Goal: Use online tool/utility

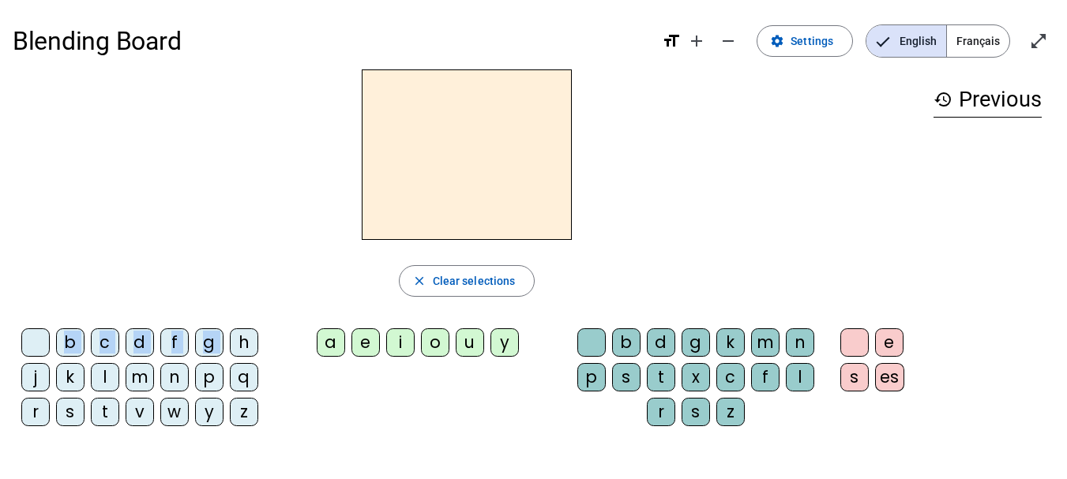
drag, startPoint x: 236, startPoint y: 340, endPoint x: 388, endPoint y: 180, distance: 221.2
click at [388, 180] on div "close Clear selections b c d f g h j k l m n p q r s t v w y z a e i o u y b d …" at bounding box center [467, 254] width 908 height 370
click at [287, 388] on div "b c d f g h j k l m n p q r s t v w y z a e i o u y b d g k m n p s t x c f l r…" at bounding box center [467, 380] width 908 height 117
click at [245, 343] on div "h" at bounding box center [244, 342] width 28 height 28
click at [376, 337] on div "e" at bounding box center [365, 342] width 28 height 28
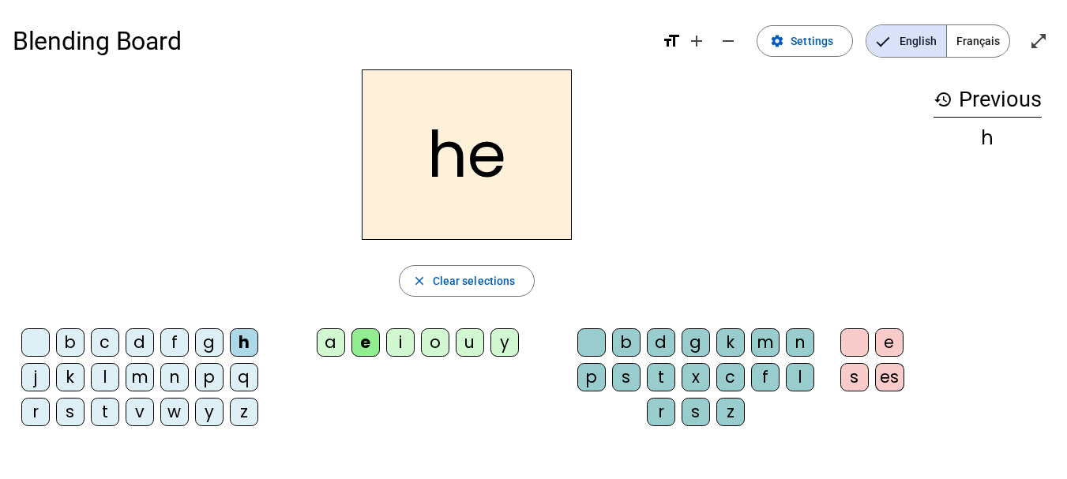
click at [591, 382] on div "p" at bounding box center [591, 377] width 28 height 28
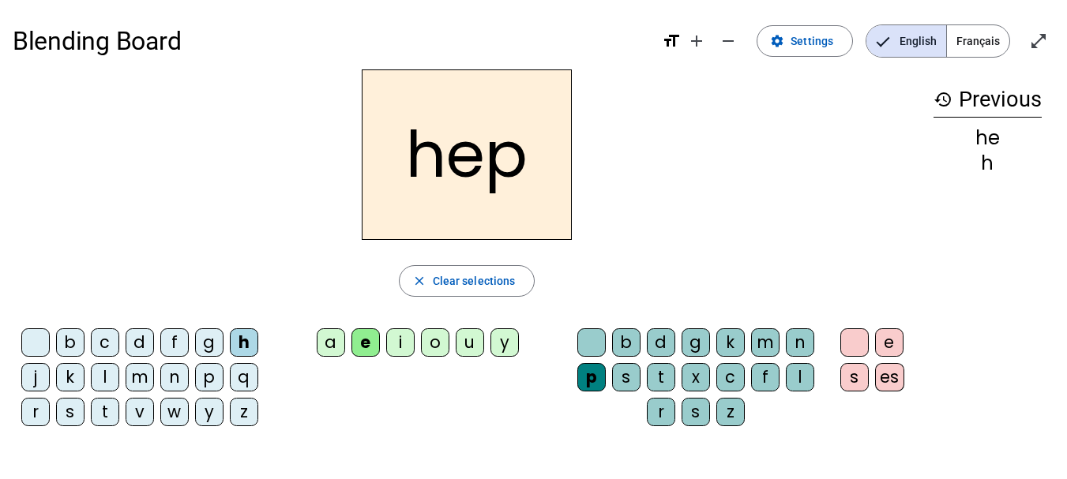
click at [741, 385] on div "c" at bounding box center [730, 377] width 28 height 28
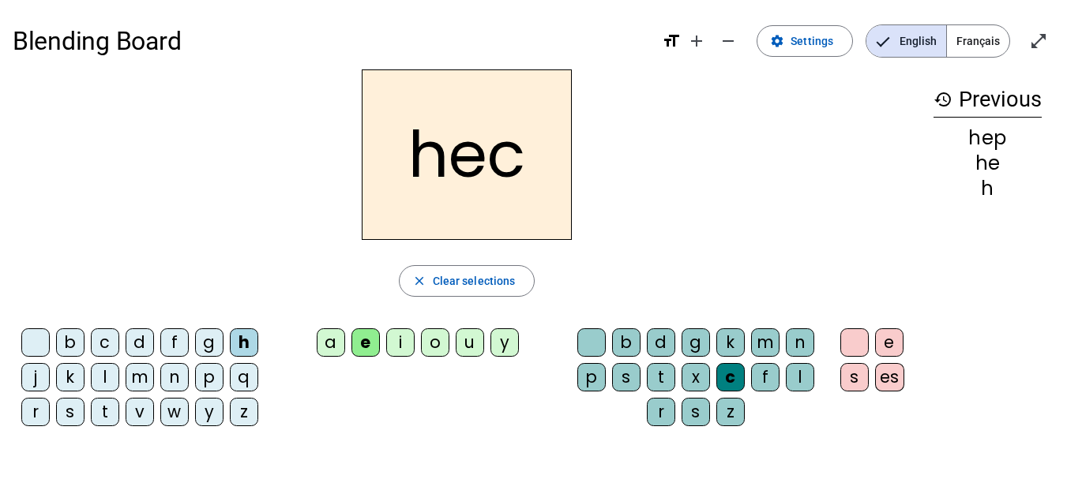
click at [711, 362] on letter-bubble "g" at bounding box center [698, 345] width 35 height 35
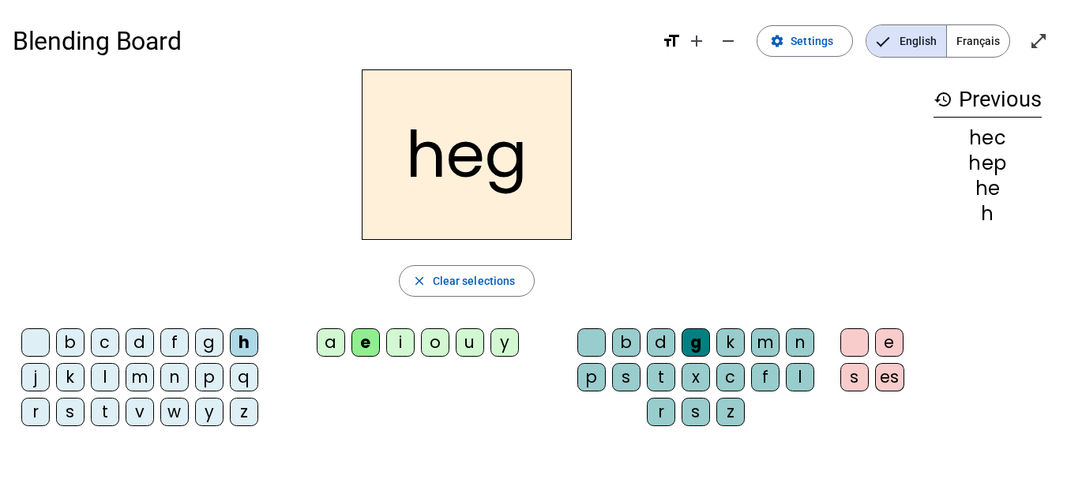
click at [674, 355] on letter-bubble "d" at bounding box center [664, 345] width 35 height 35
click at [692, 400] on div "s" at bounding box center [695, 412] width 28 height 28
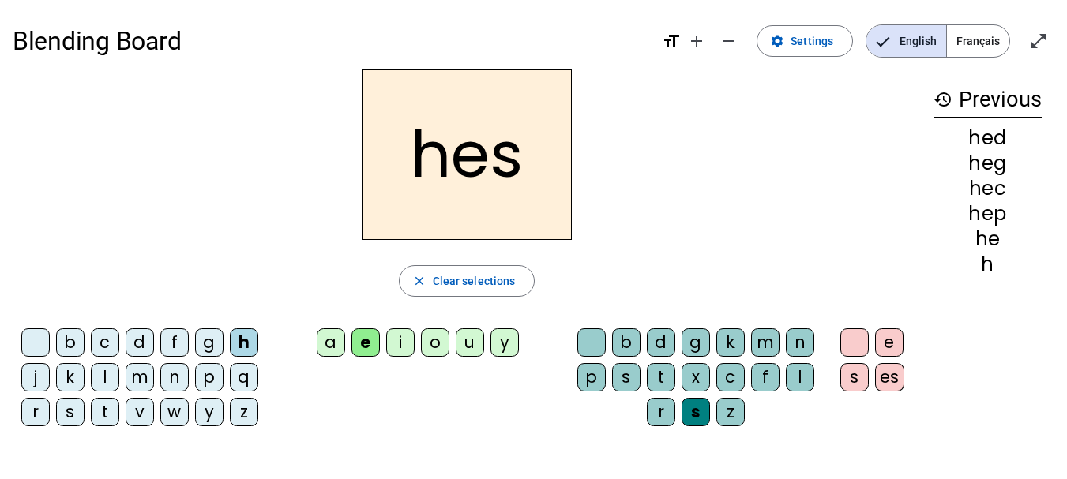
click at [486, 342] on letter-bubble "u" at bounding box center [473, 345] width 35 height 35
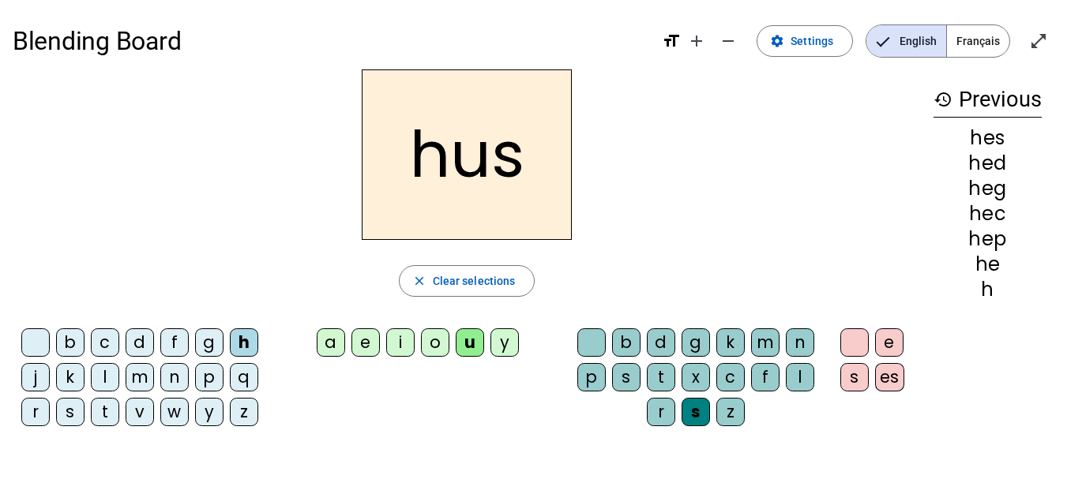
click at [603, 355] on div at bounding box center [591, 342] width 28 height 28
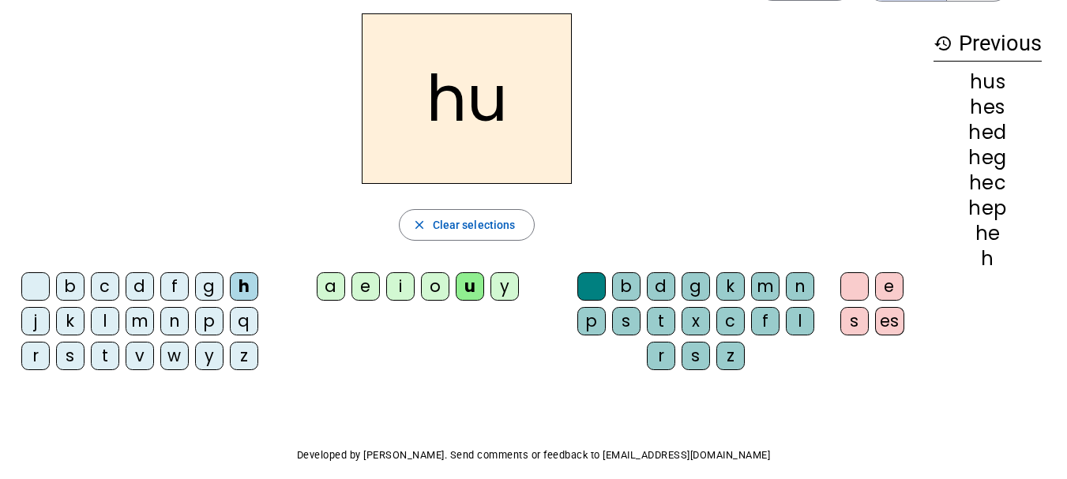
scroll to position [57, 0]
click at [363, 286] on div "e" at bounding box center [365, 286] width 28 height 28
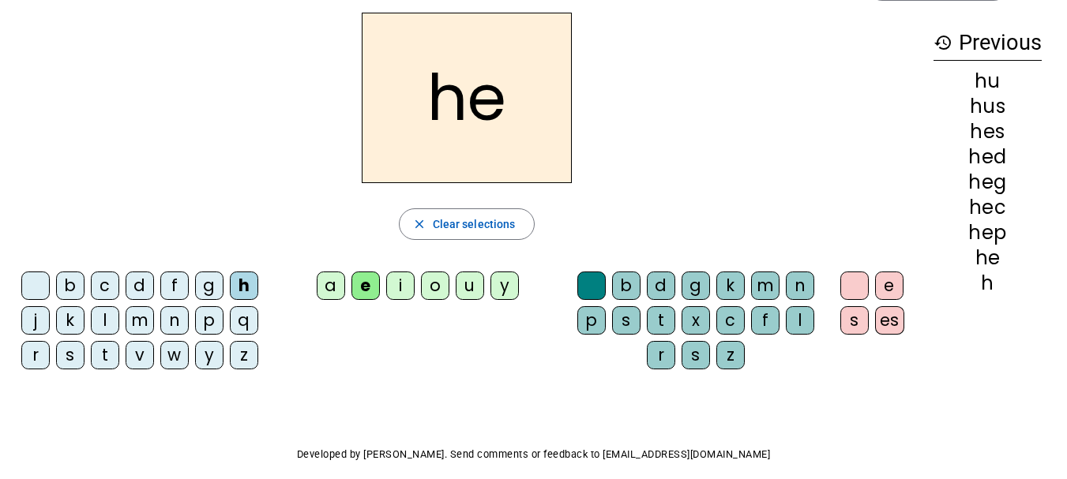
click at [364, 286] on div "e" at bounding box center [365, 286] width 28 height 28
click at [429, 227] on span "button" at bounding box center [467, 224] width 135 height 38
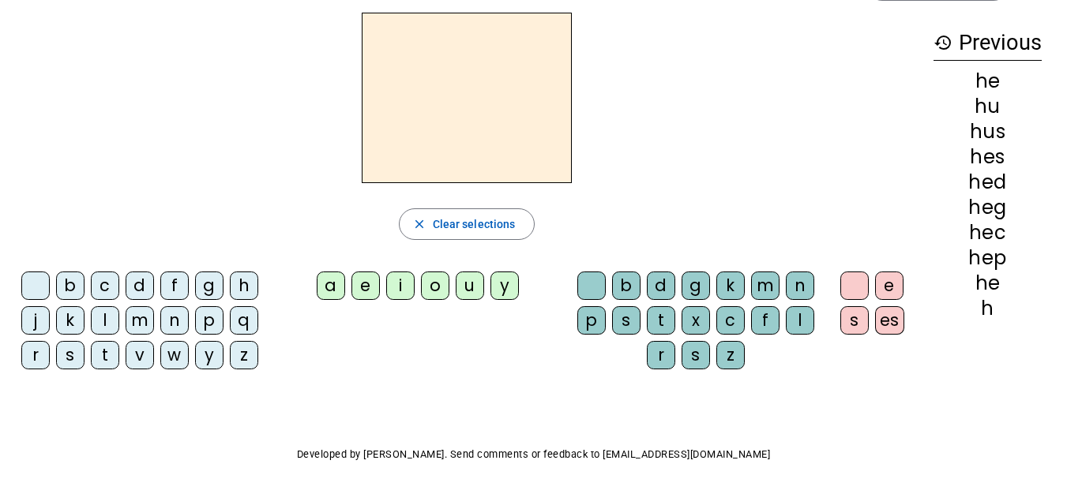
scroll to position [25, 0]
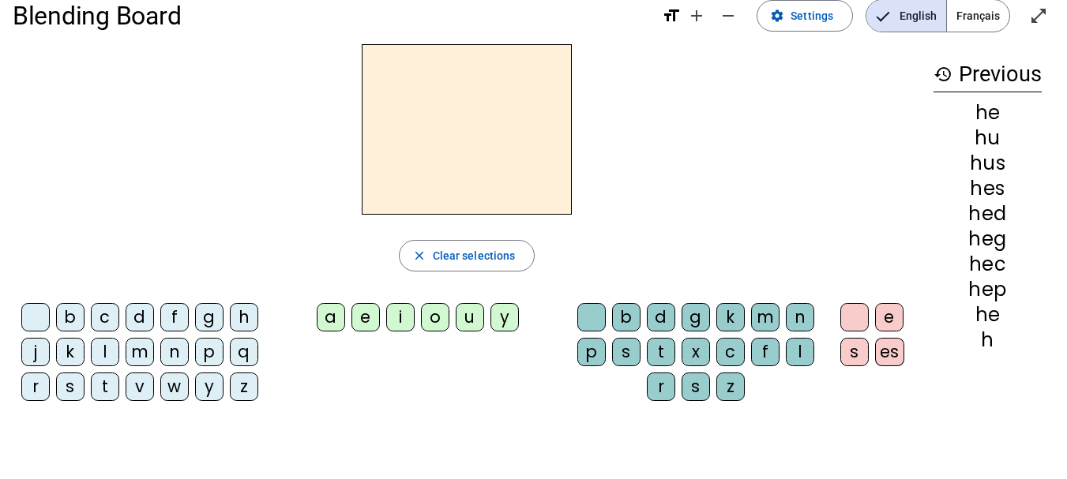
click at [975, 9] on span "Français" at bounding box center [978, 16] width 62 height 32
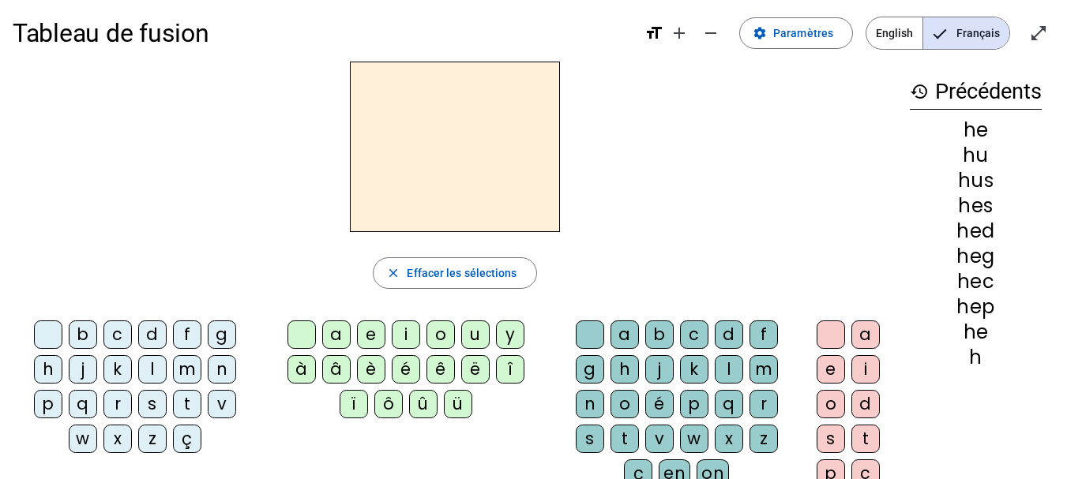
scroll to position [0, 0]
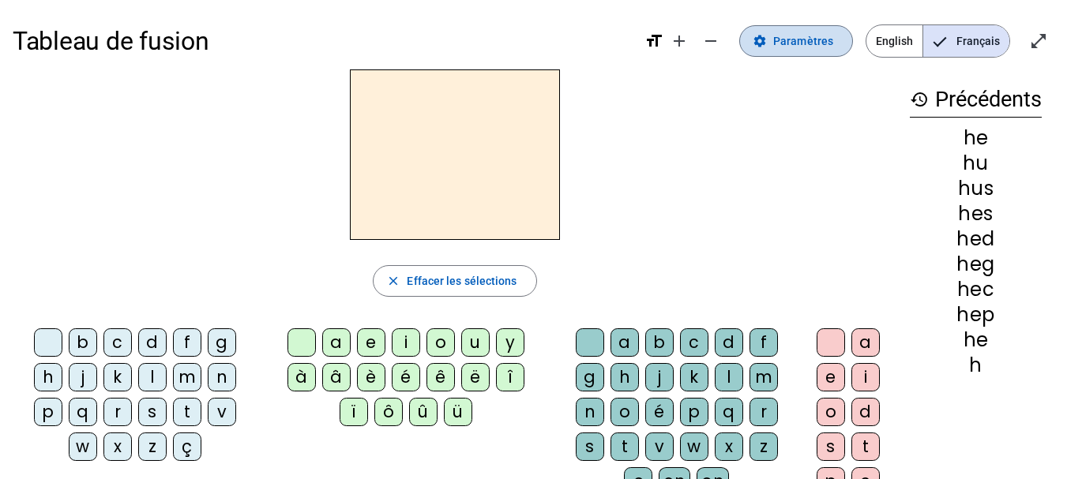
click at [789, 37] on span "Paramètres" at bounding box center [803, 41] width 60 height 19
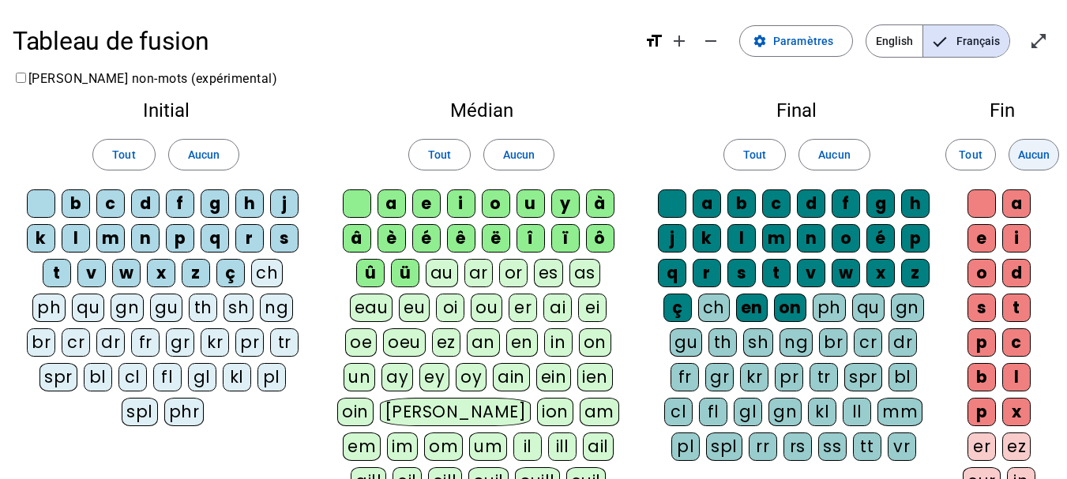
click at [1035, 149] on span "Aucun" at bounding box center [1034, 154] width 32 height 19
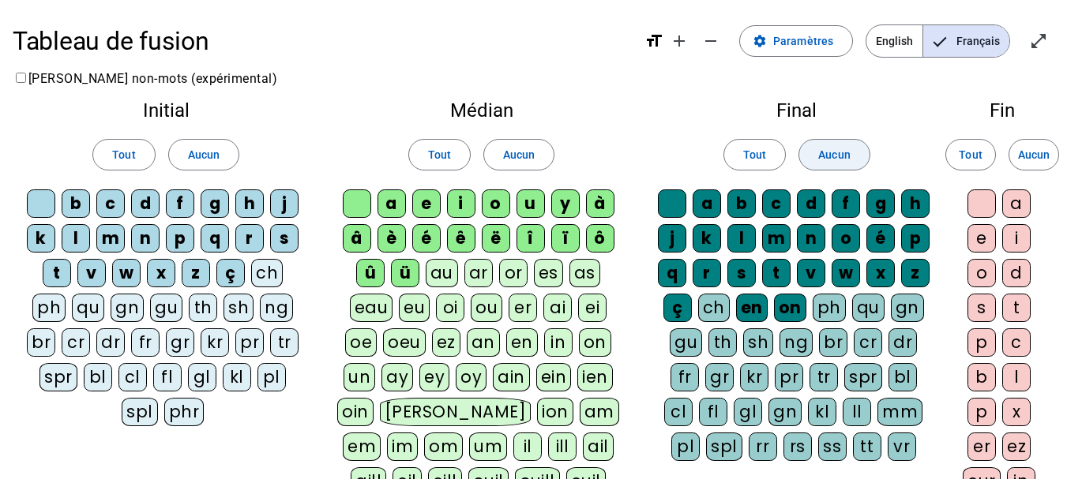
click at [827, 149] on span "Aucun" at bounding box center [834, 154] width 32 height 19
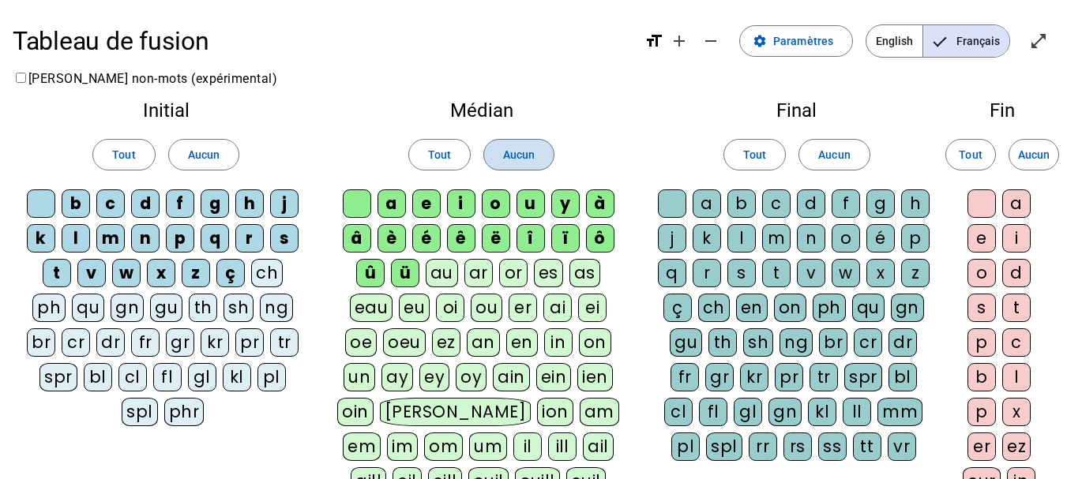
click at [538, 157] on span at bounding box center [518, 155] width 69 height 38
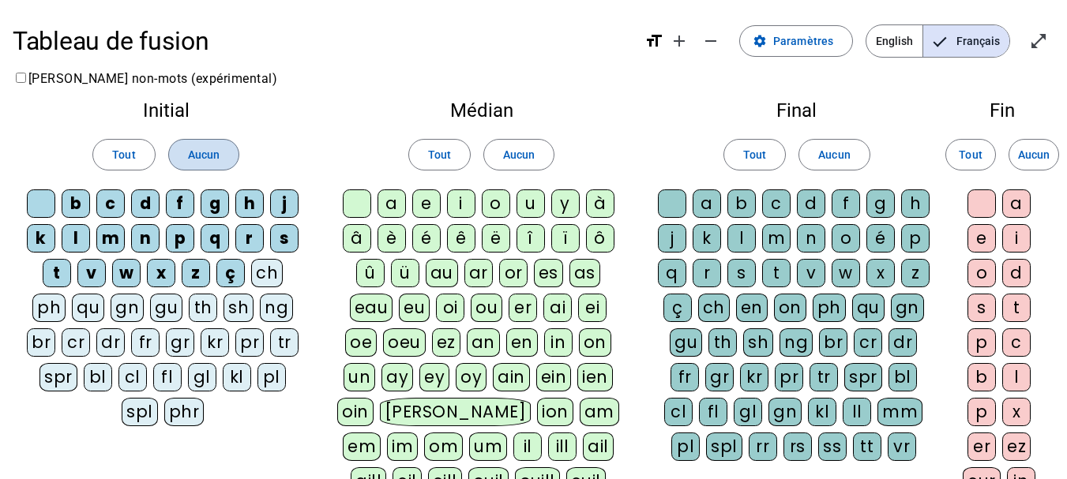
click at [204, 155] on span "Aucun" at bounding box center [204, 154] width 32 height 19
